Goal: Information Seeking & Learning: Learn about a topic

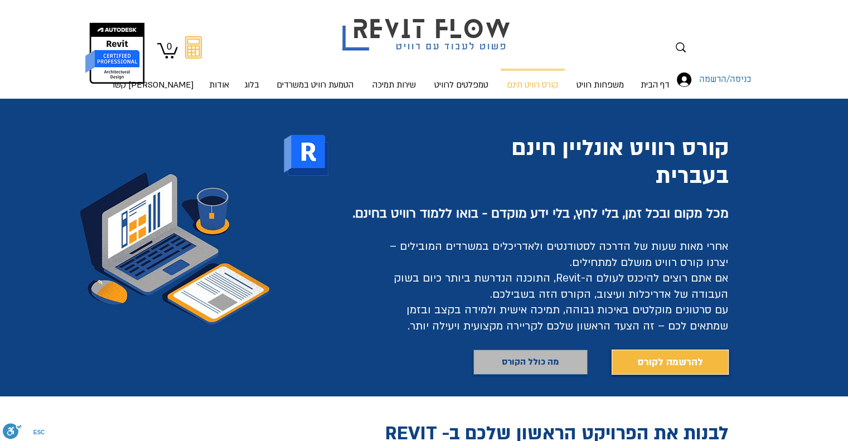
click at [547, 359] on span "מה כולל הקורס" at bounding box center [530, 362] width 57 height 16
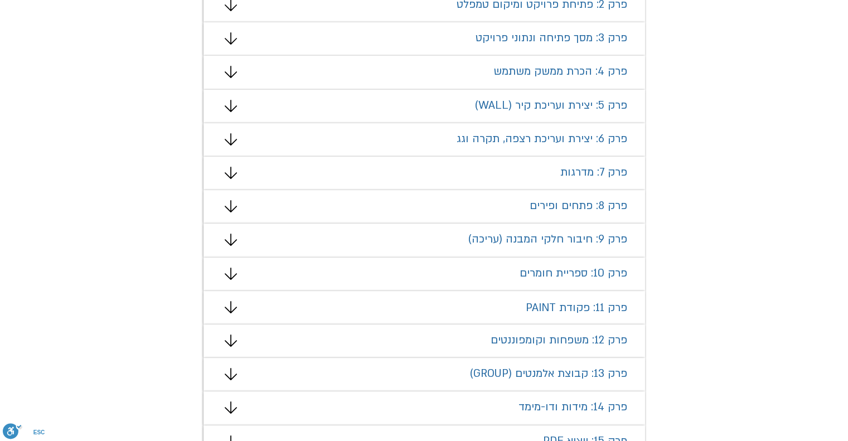
scroll to position [760, 0]
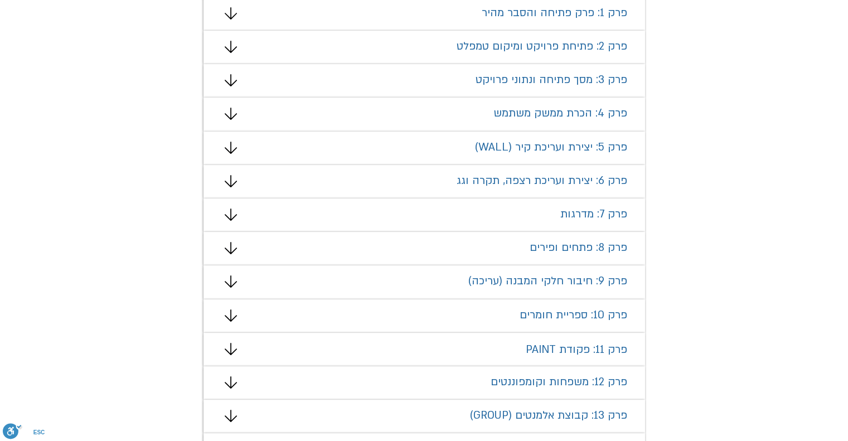
click at [232, 180] on icon "מצגת" at bounding box center [231, 181] width 12 height 12
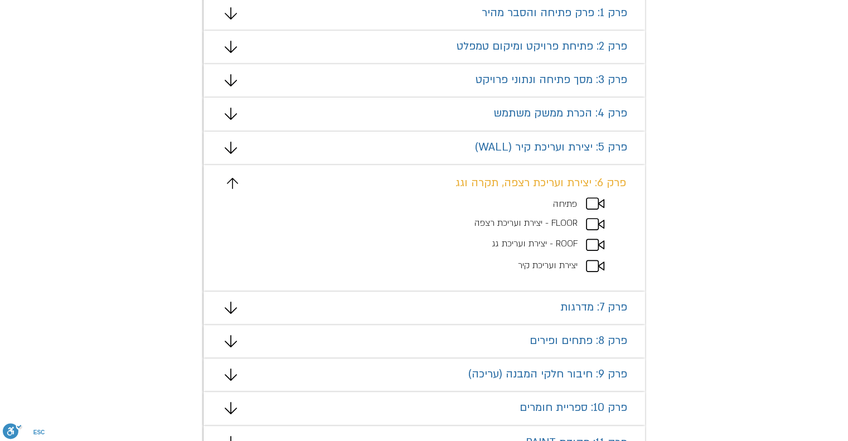
click at [561, 242] on span "ROOF - יצירת ועריכת גג" at bounding box center [534, 243] width 85 height 12
click at [562, 259] on p "יצירת ועריכת קיר" at bounding box center [469, 266] width 217 height 14
click at [579, 188] on span "פרק 6: יצירת ועריכת רצפה, תקרה וגג" at bounding box center [540, 183] width 171 height 14
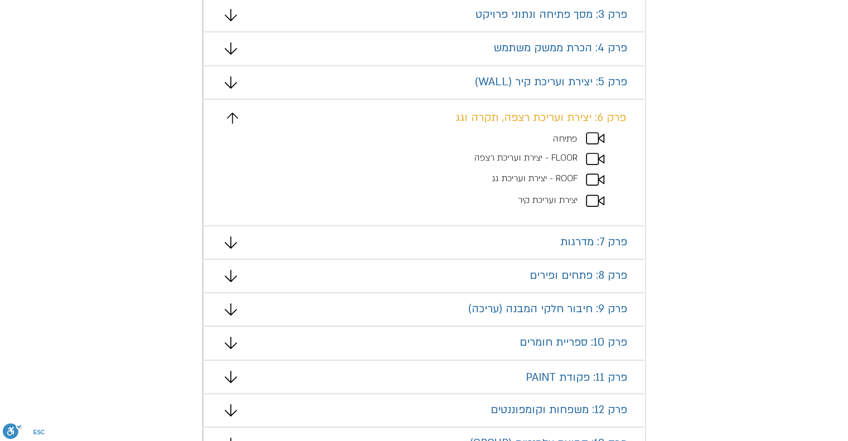
scroll to position [816, 0]
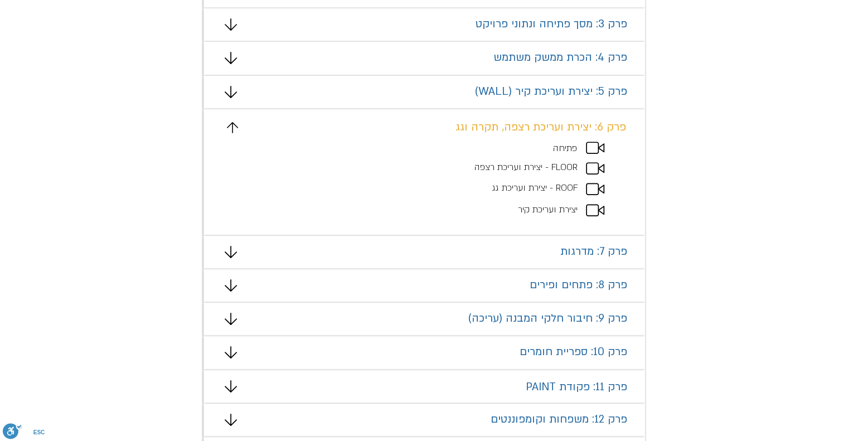
click at [230, 125] on icon "מצגת" at bounding box center [232, 127] width 11 height 11
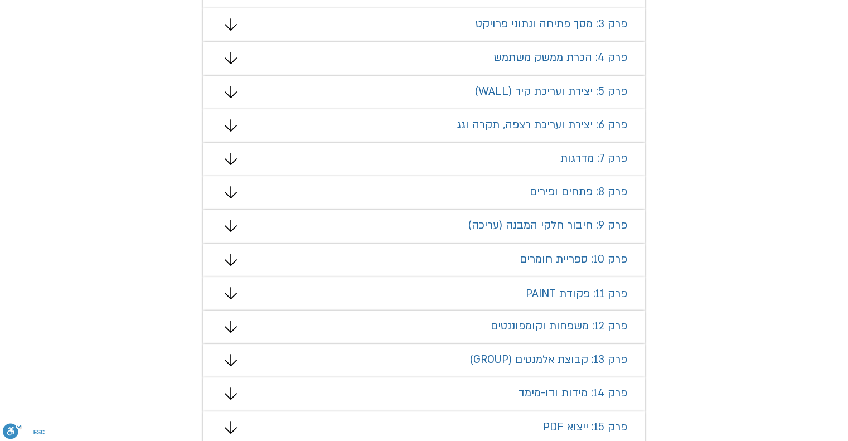
click at [231, 255] on icon "מצגת" at bounding box center [231, 260] width 12 height 12
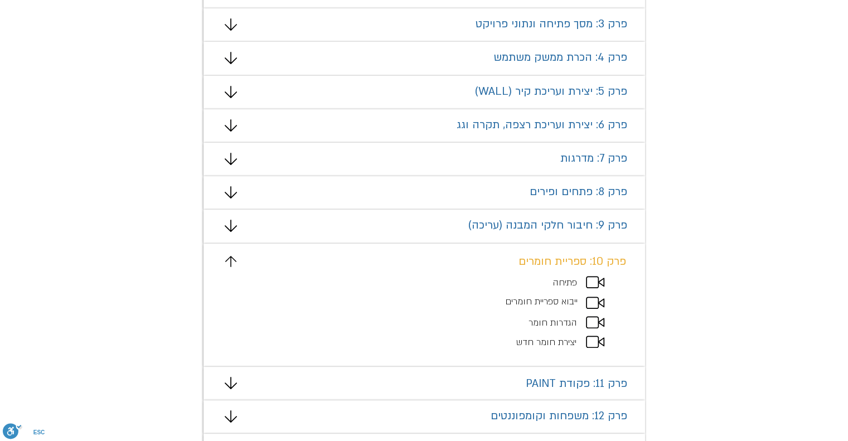
click at [231, 255] on div "מצגת" at bounding box center [424, 305] width 442 height 123
click at [230, 261] on icon "מצגת" at bounding box center [230, 261] width 11 height 11
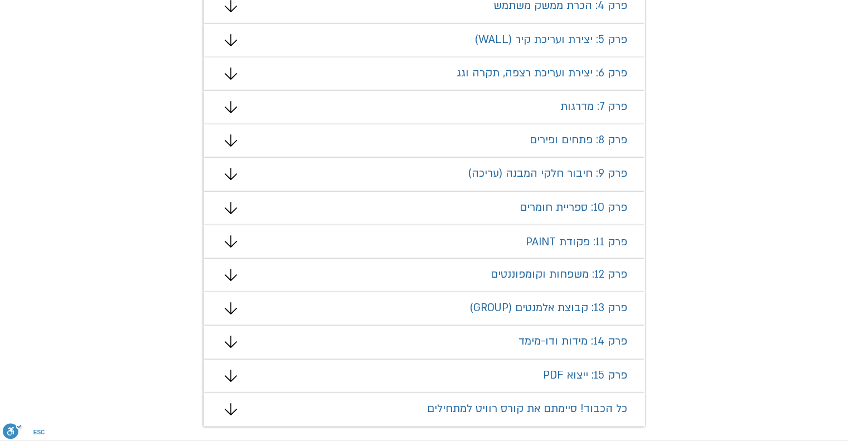
scroll to position [871, 0]
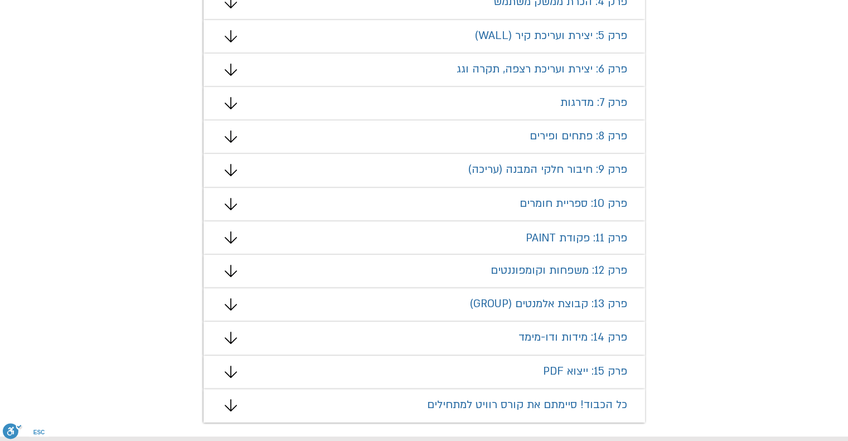
click at [235, 271] on icon "מצגת" at bounding box center [230, 271] width 12 height 12
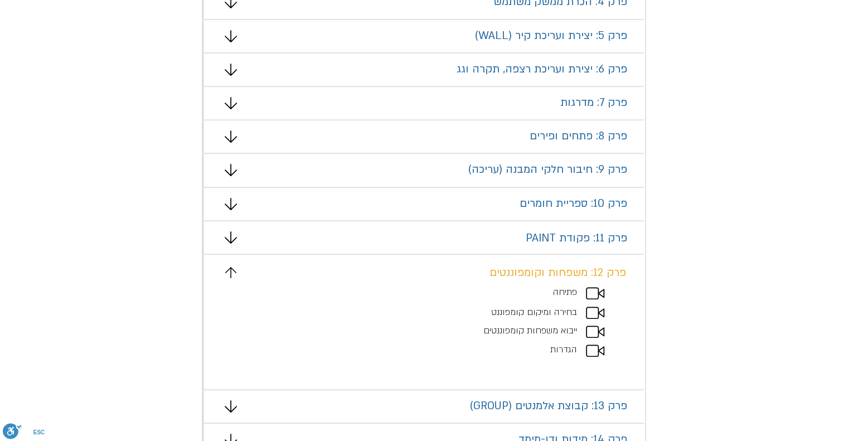
click at [235, 271] on icon "מצגת" at bounding box center [230, 272] width 11 height 11
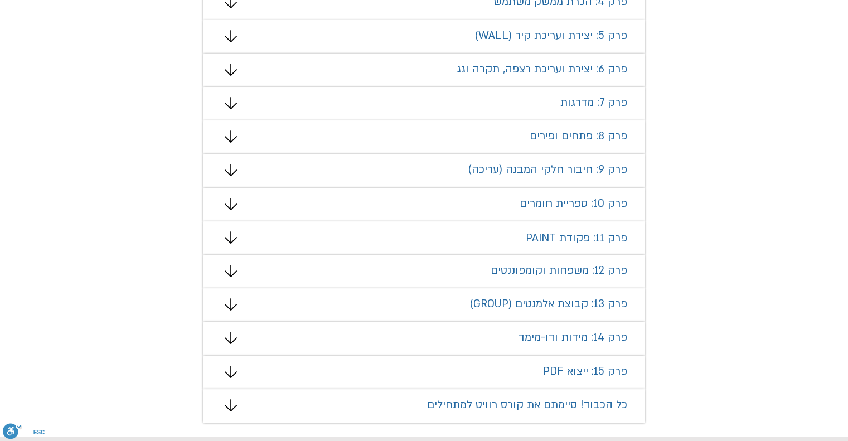
click at [235, 343] on icon "מצגת" at bounding box center [231, 338] width 12 height 12
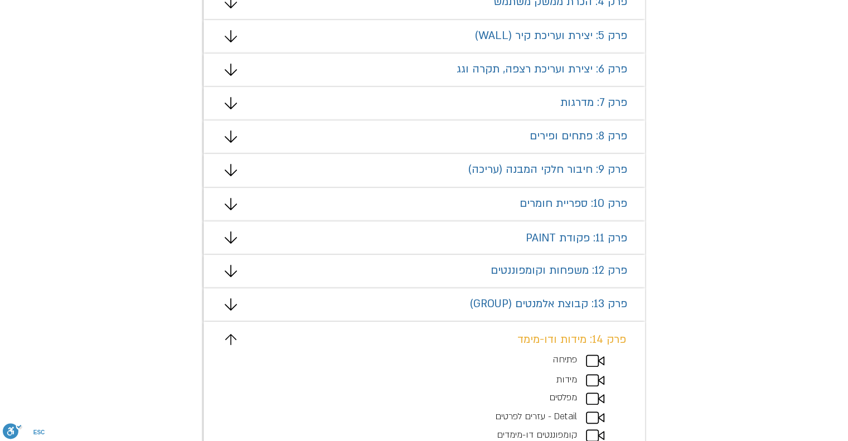
click at [235, 343] on icon "מצגת" at bounding box center [230, 339] width 11 height 11
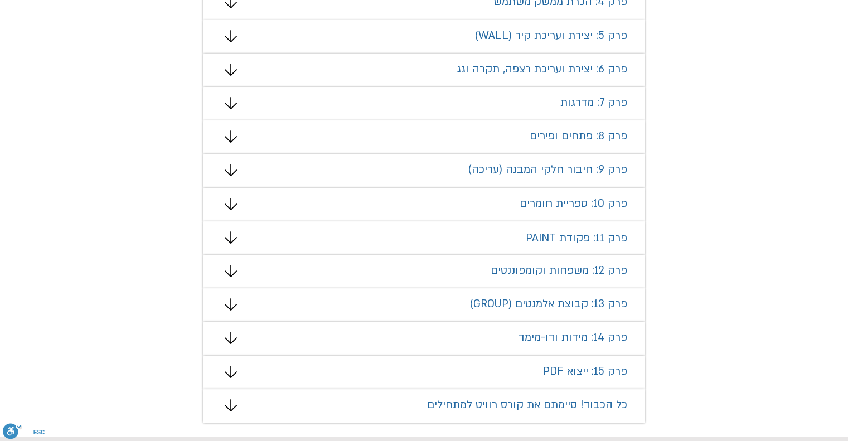
click at [234, 343] on icon "מצגת" at bounding box center [231, 338] width 12 height 12
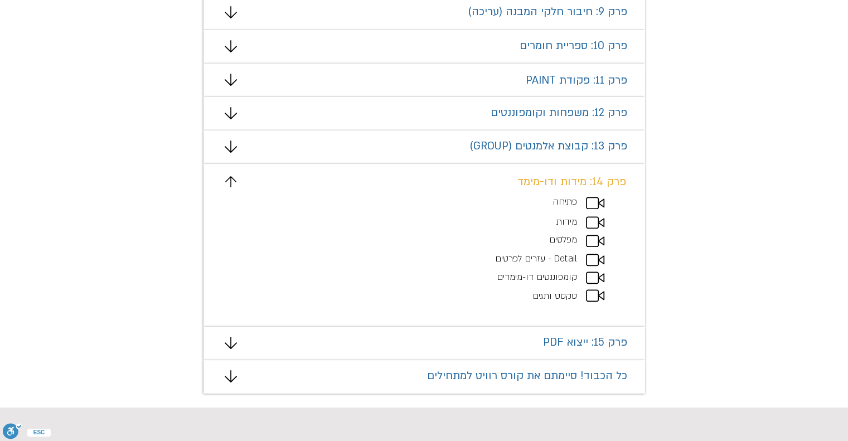
scroll to position [1039, 0]
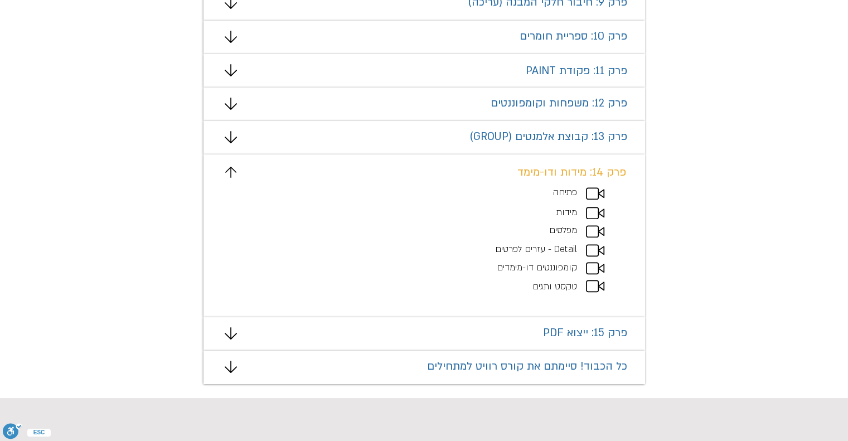
click at [232, 172] on icon "מצגת" at bounding box center [230, 172] width 11 height 11
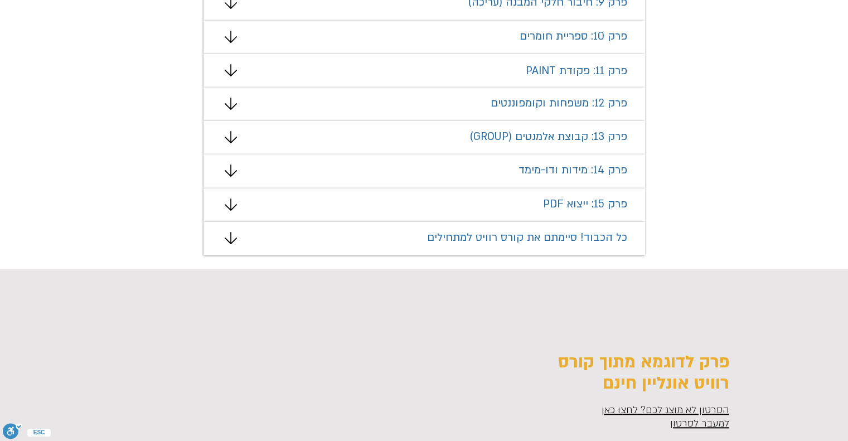
click at [230, 207] on icon "מצגת" at bounding box center [231, 204] width 12 height 12
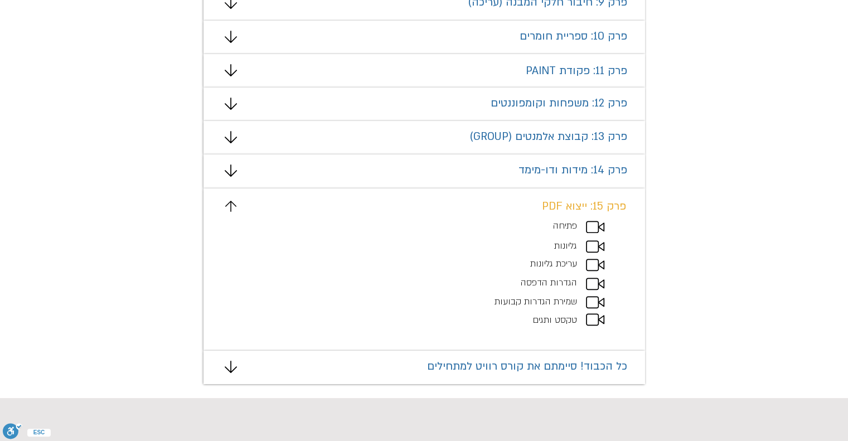
click at [230, 207] on icon "מצגת" at bounding box center [230, 206] width 11 height 11
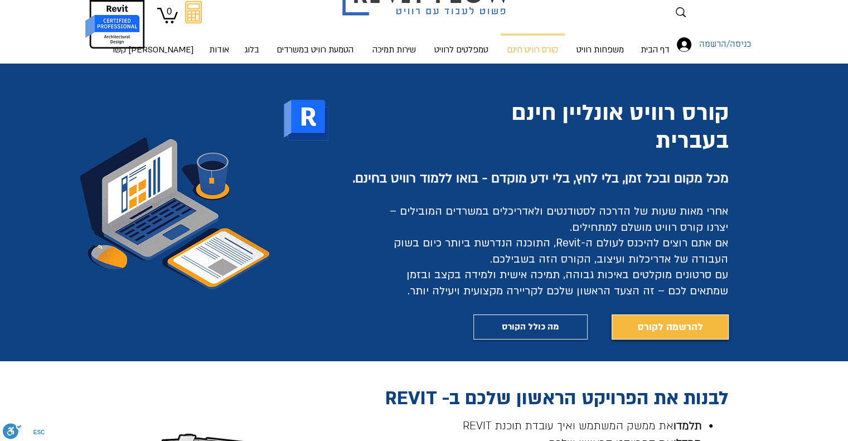
scroll to position [0, 0]
